Goal: Task Accomplishment & Management: Use online tool/utility

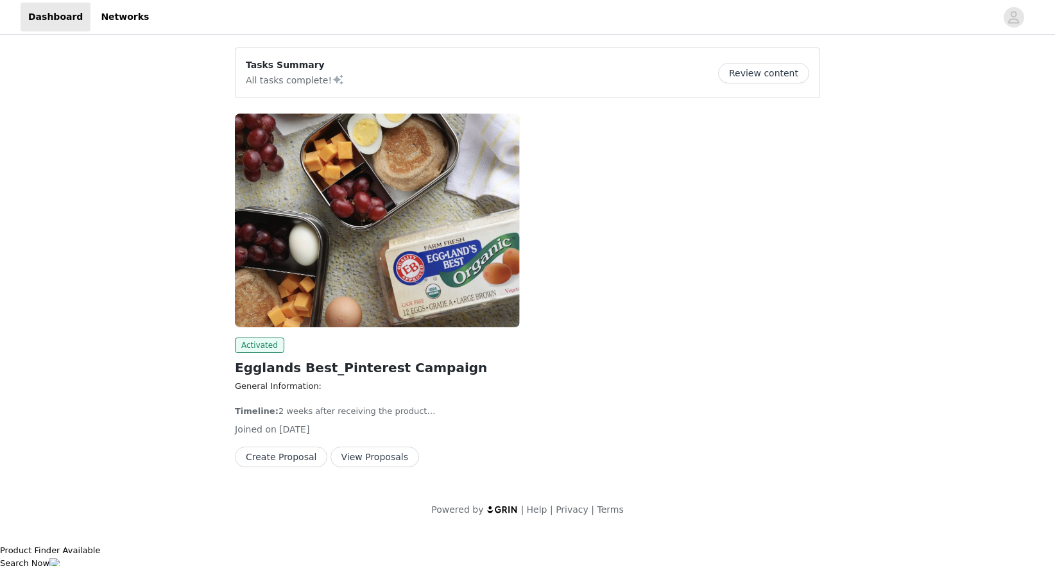
click at [370, 462] on button "View Proposals" at bounding box center [375, 457] width 89 height 21
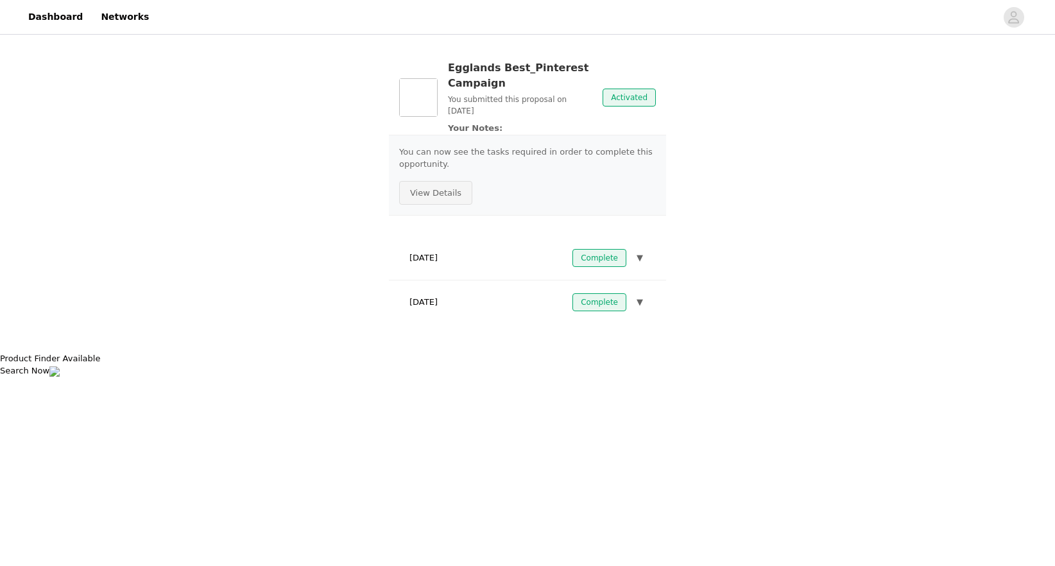
click at [445, 191] on button "View Details" at bounding box center [435, 193] width 73 height 24
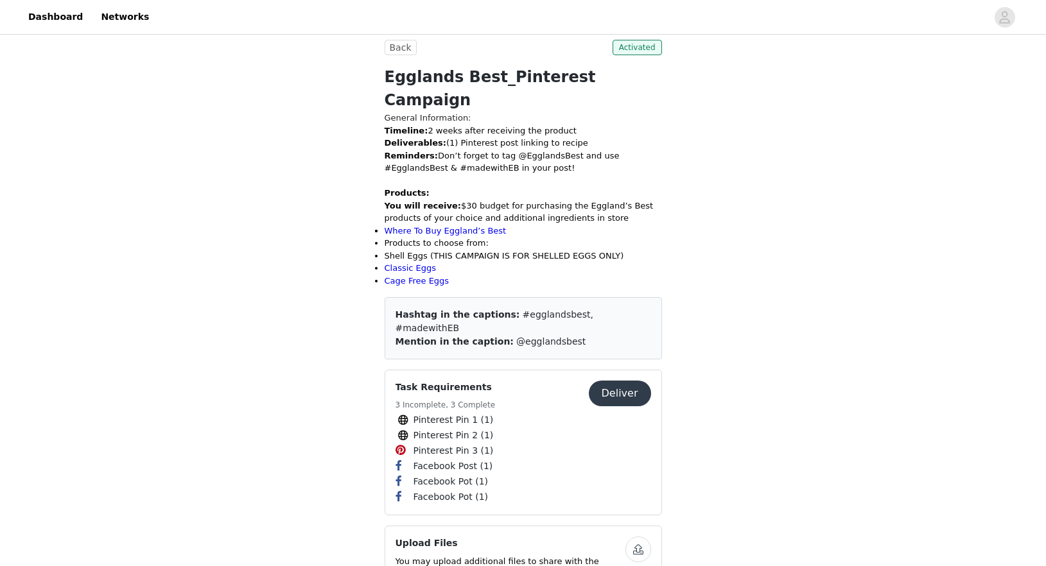
scroll to position [305, 0]
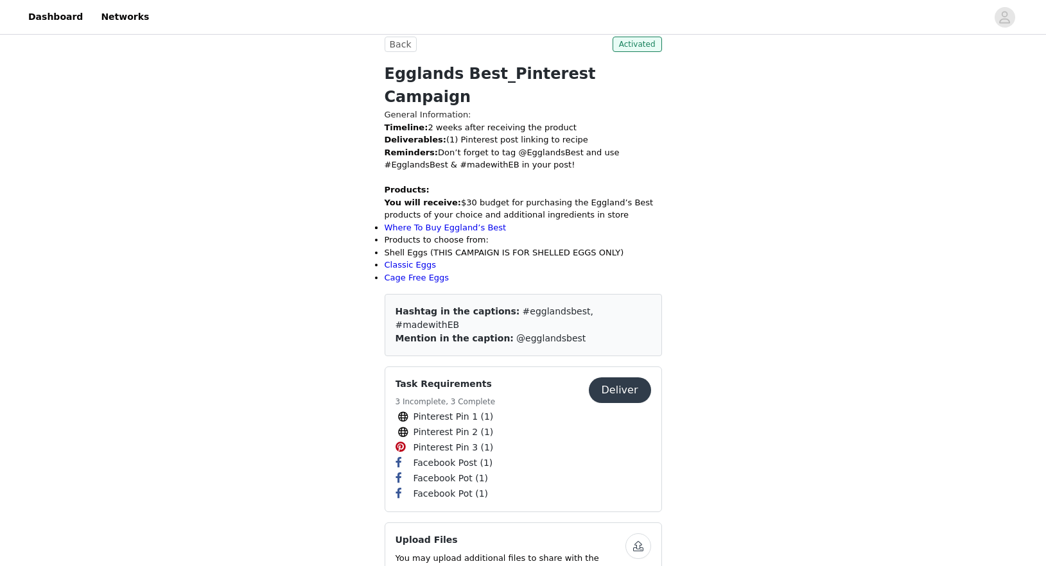
click at [634, 377] on button "Deliver" at bounding box center [620, 390] width 62 height 26
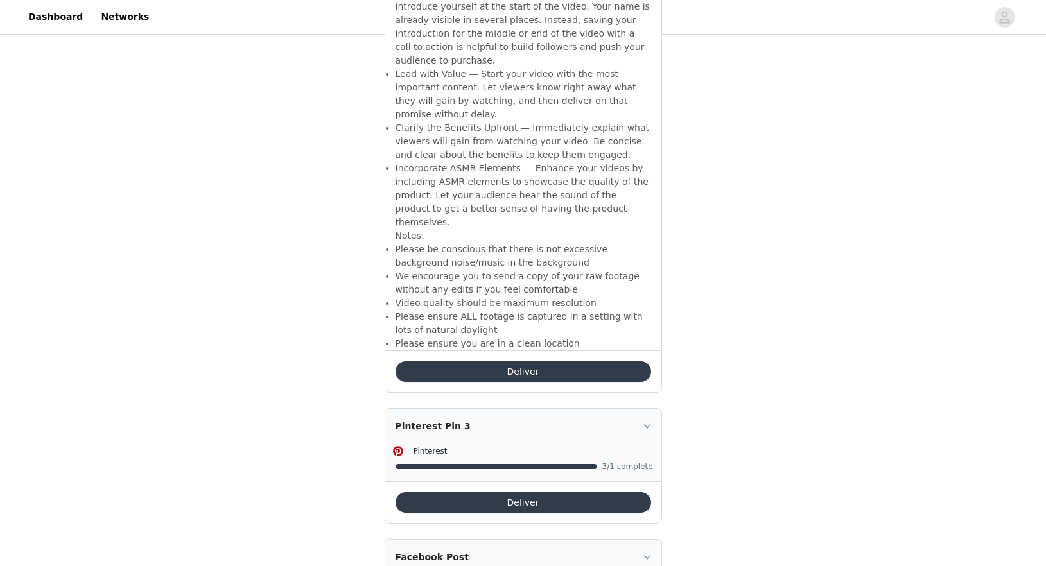
scroll to position [3816, 0]
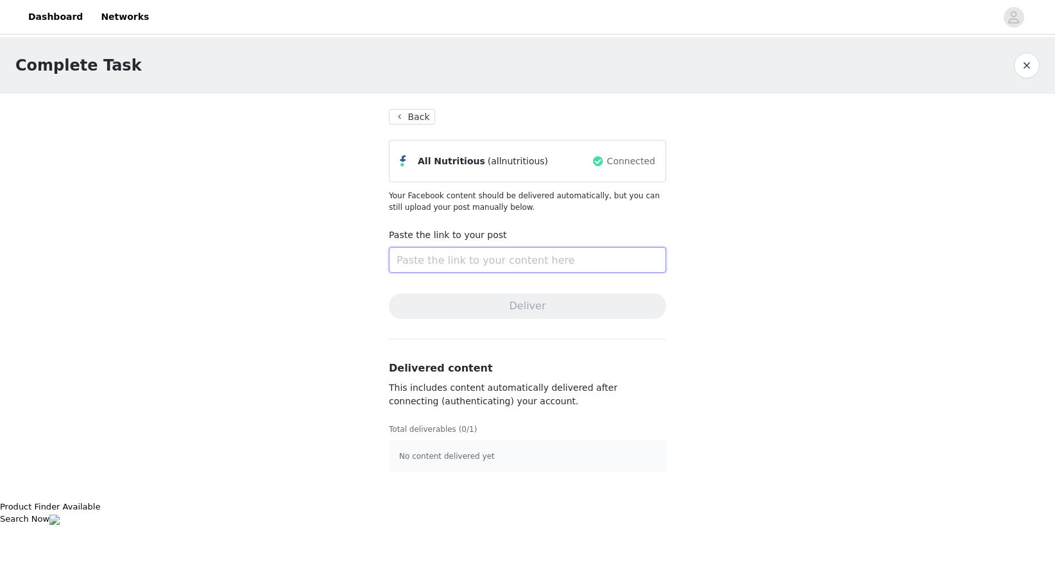
click at [519, 254] on input "text" at bounding box center [527, 260] width 277 height 26
paste input "[URL][DOMAIN_NAME]"
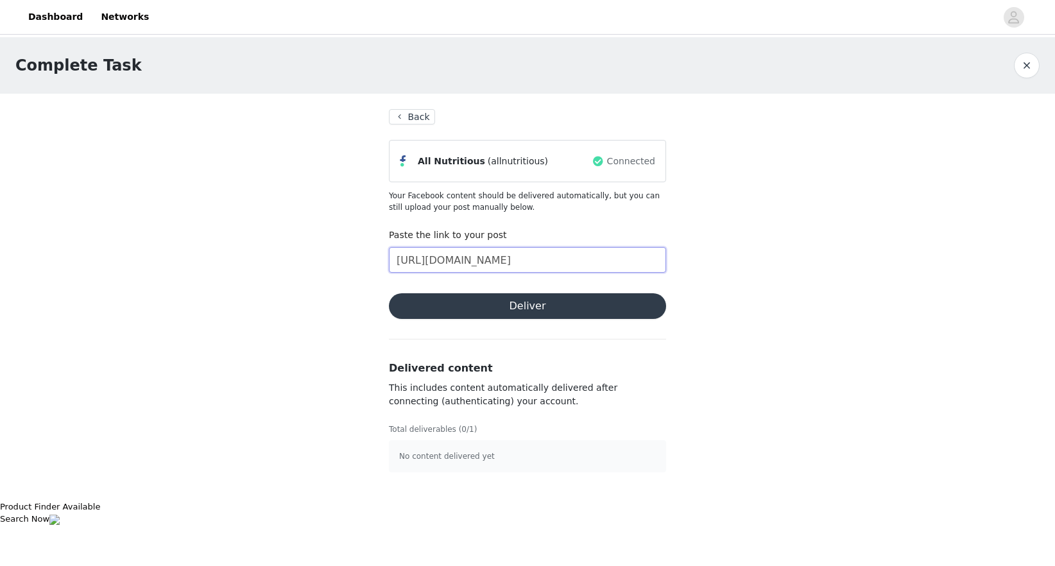
click at [525, 257] on input "[URL][DOMAIN_NAME]" at bounding box center [527, 260] width 277 height 26
paste input "text"
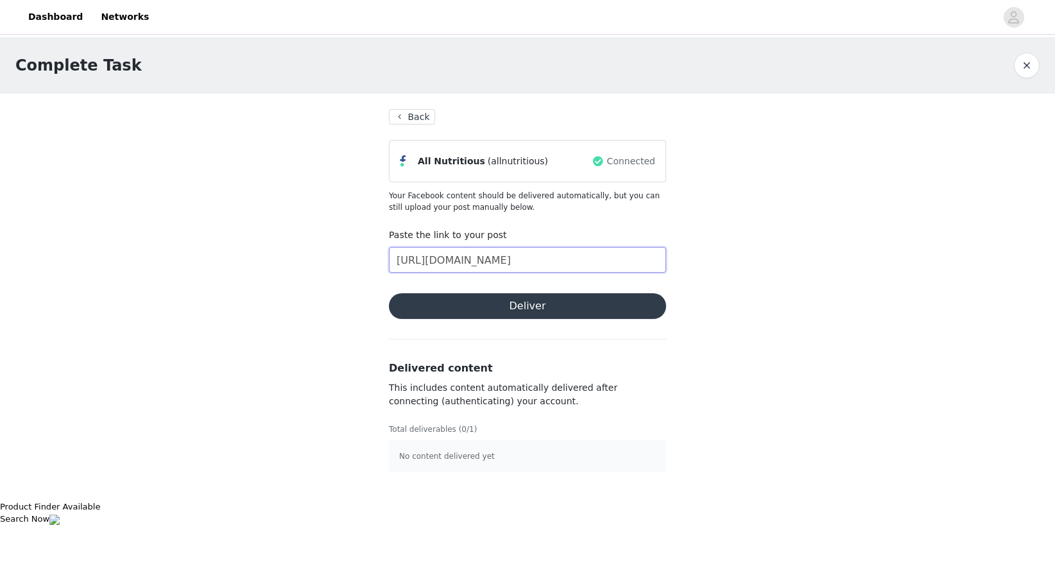
type input "[URL][DOMAIN_NAME]"
click at [543, 303] on button "Deliver" at bounding box center [527, 306] width 277 height 26
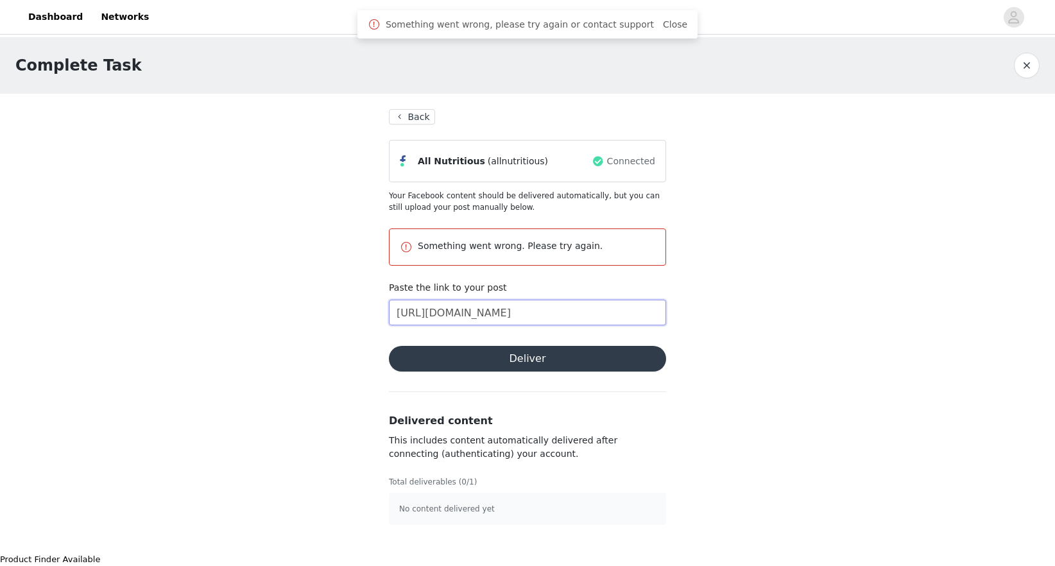
click at [581, 318] on input "[URL][DOMAIN_NAME]" at bounding box center [527, 313] width 277 height 26
drag, startPoint x: 601, startPoint y: 311, endPoint x: 712, endPoint y: 312, distance: 110.4
click at [712, 312] on div "Complete Task Back All Nutritious (allnutritious) Connected Your Facebook conte…" at bounding box center [527, 288] width 1055 height 503
click at [619, 320] on input "[URL][DOMAIN_NAME]" at bounding box center [527, 313] width 277 height 26
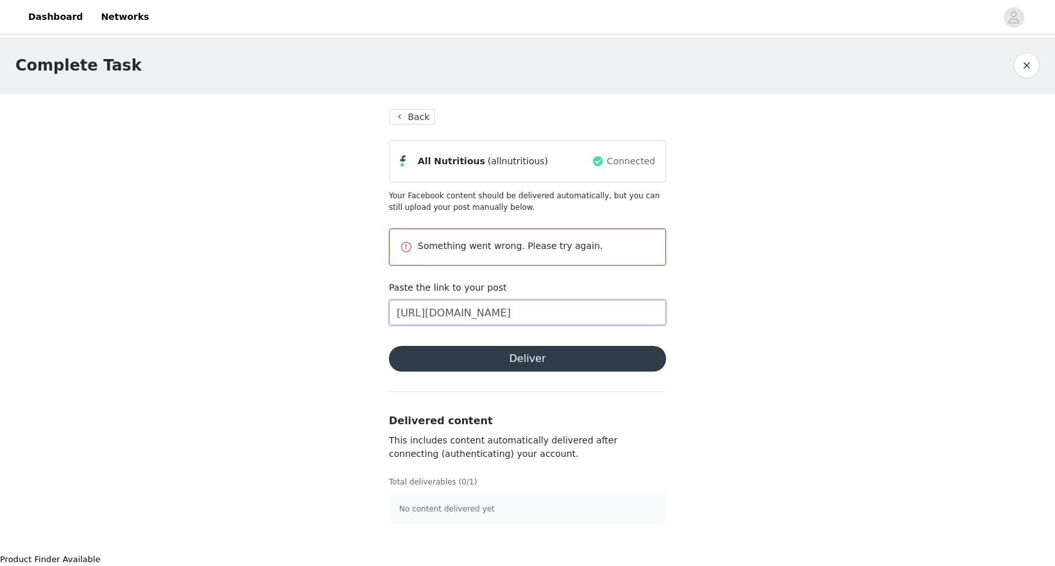
drag, startPoint x: 590, startPoint y: 313, endPoint x: 416, endPoint y: 310, distance: 174.0
click at [416, 310] on input "[URL][DOMAIN_NAME]" at bounding box center [527, 313] width 277 height 26
click at [538, 313] on input "[URL][DOMAIN_NAME]" at bounding box center [527, 313] width 277 height 26
drag, startPoint x: 451, startPoint y: 308, endPoint x: 306, endPoint y: 297, distance: 146.1
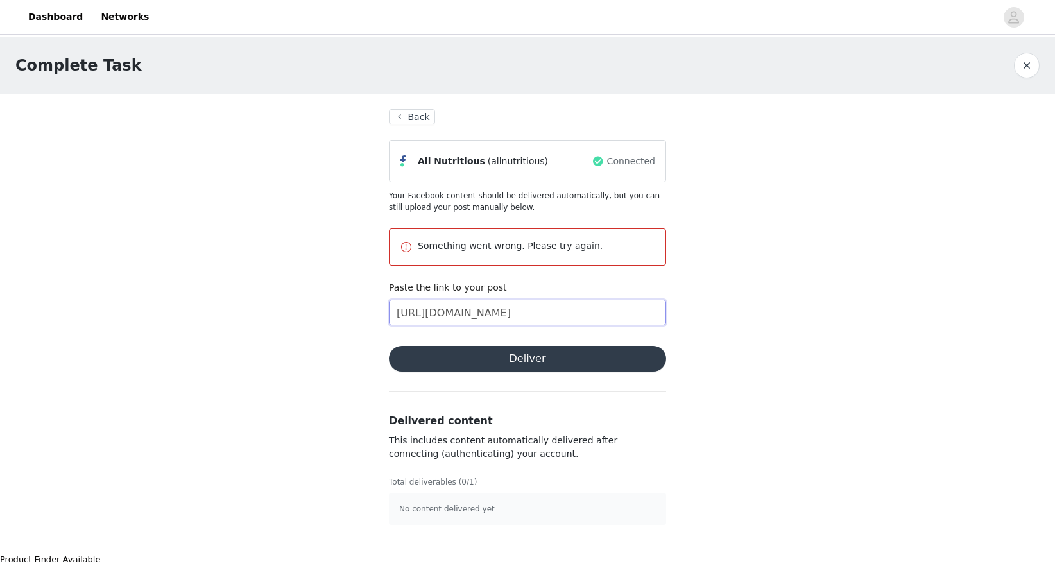
click at [306, 297] on div "Complete Task Back All Nutritious (allnutritious) Connected Your Facebook conte…" at bounding box center [527, 288] width 1055 height 503
click at [702, 292] on div "Complete Task Back All Nutritious (allnutritious) Connected Your Facebook conte…" at bounding box center [527, 288] width 1055 height 503
click at [516, 164] on span "(allnutritious)" at bounding box center [518, 161] width 60 height 13
click at [408, 161] on span at bounding box center [407, 160] width 15 height 15
click at [410, 115] on button "Back" at bounding box center [412, 116] width 46 height 15
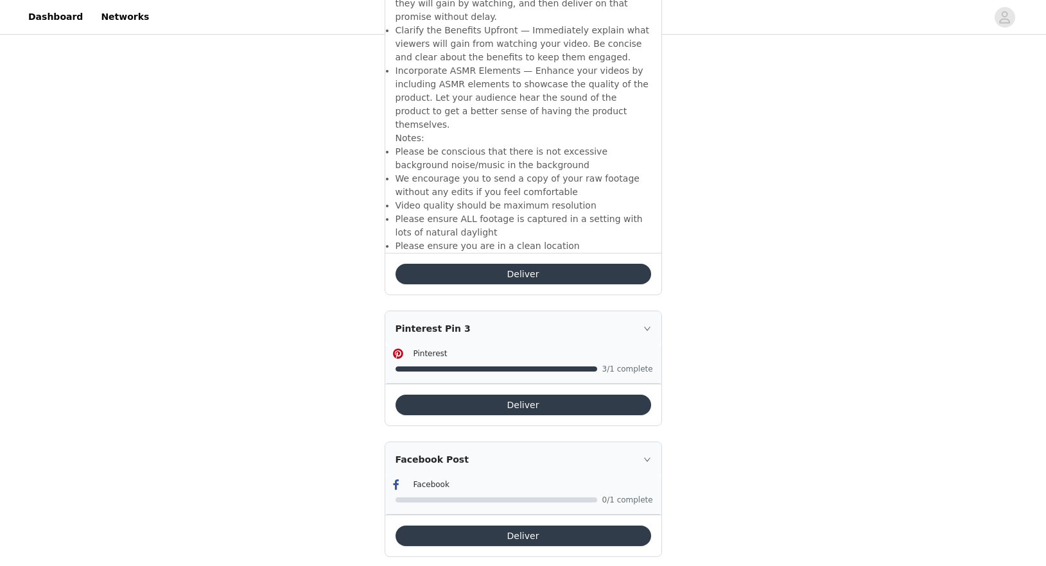
scroll to position [3920, 0]
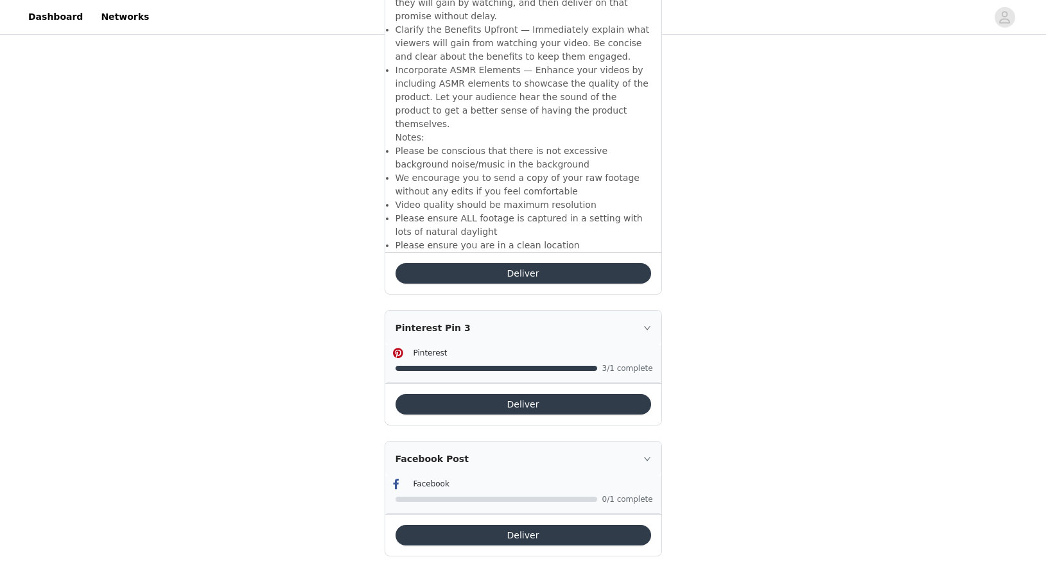
click at [492, 525] on button "Deliver" at bounding box center [522, 535] width 255 height 21
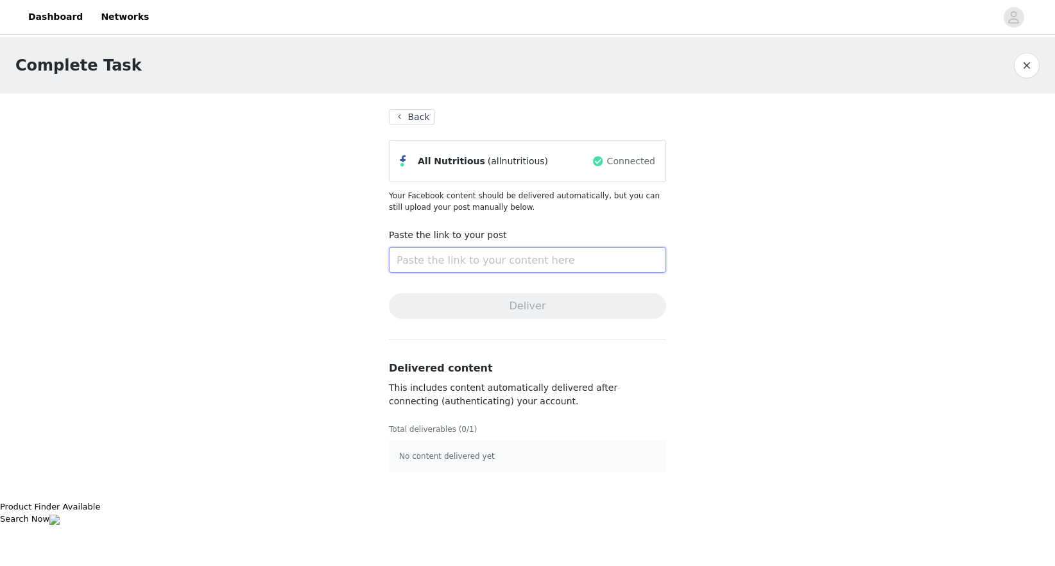
click at [519, 266] on input "text" at bounding box center [527, 260] width 277 height 26
paste input "[URL][DOMAIN_NAME]"
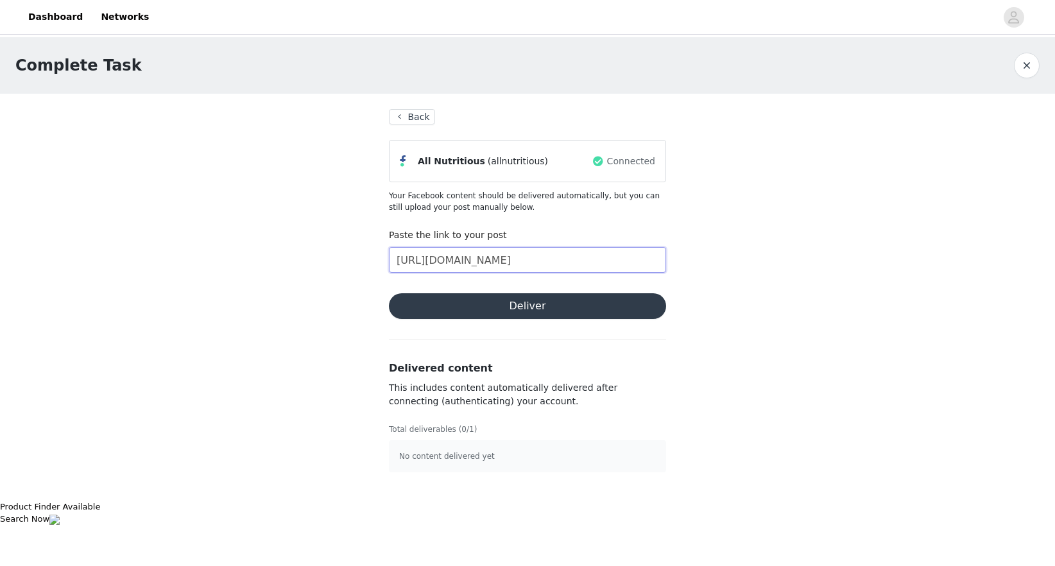
scroll to position [0, 355]
type input "[URL][DOMAIN_NAME]"
click at [529, 308] on button "Deliver" at bounding box center [527, 306] width 277 height 26
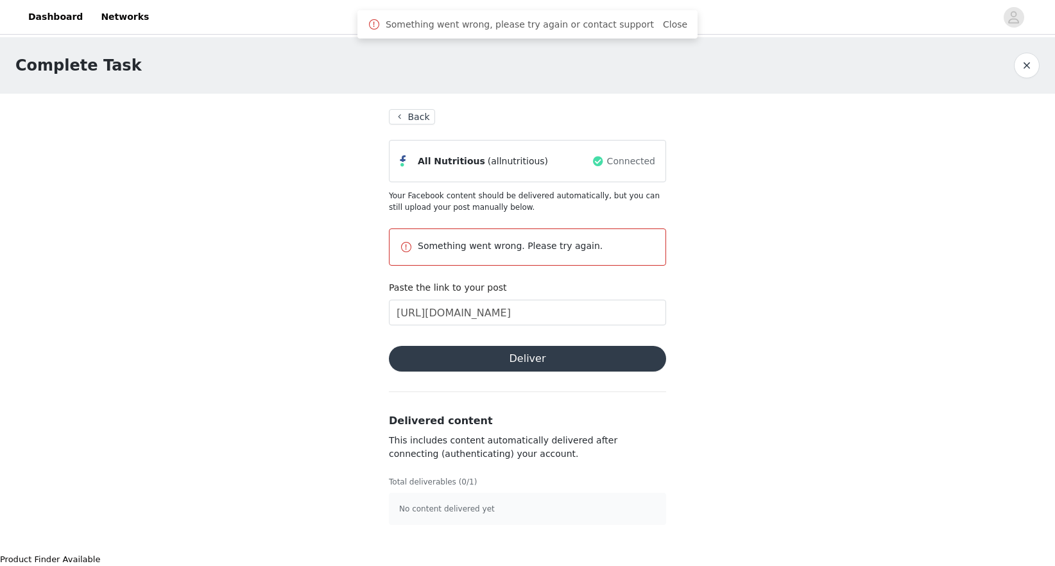
click at [530, 249] on p "Something went wrong. Please try again." at bounding box center [536, 245] width 237 height 13
copy div "Something went wrong. Please try again."
